Goal: Task Accomplishment & Management: Manage account settings

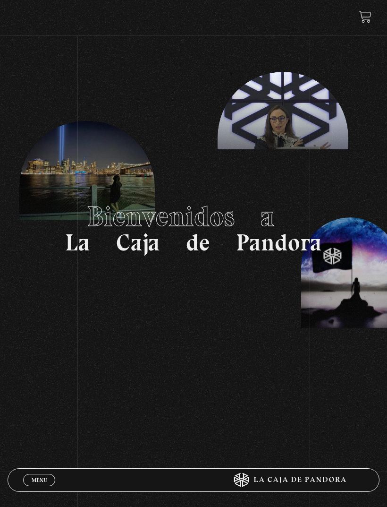
click at [34, 483] on link "Menu Cerrar" at bounding box center [39, 480] width 32 height 12
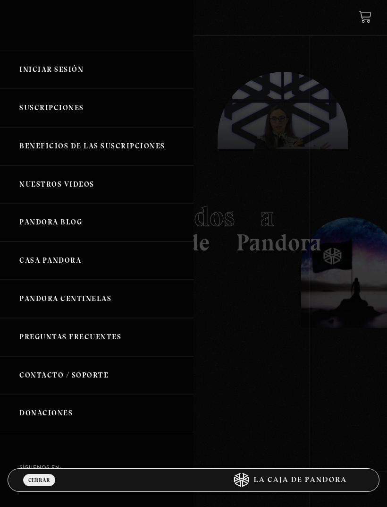
click at [65, 80] on link "Iniciar Sesión" at bounding box center [97, 70] width 194 height 38
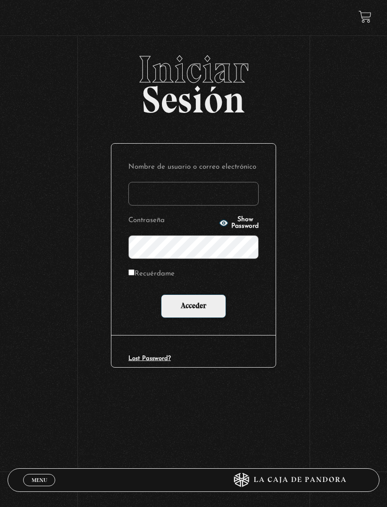
type input "aliiaraya"
click at [194, 307] on input "Acceder" at bounding box center [193, 306] width 65 height 24
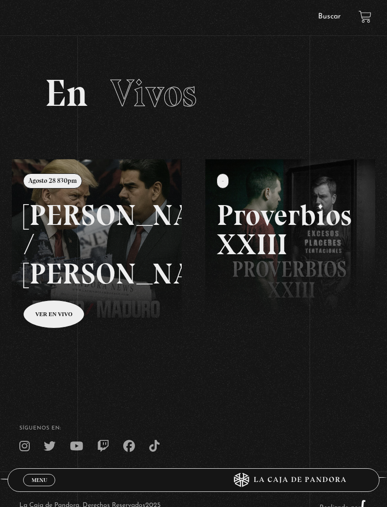
click at [44, 482] on span "Menu" at bounding box center [40, 480] width 16 height 6
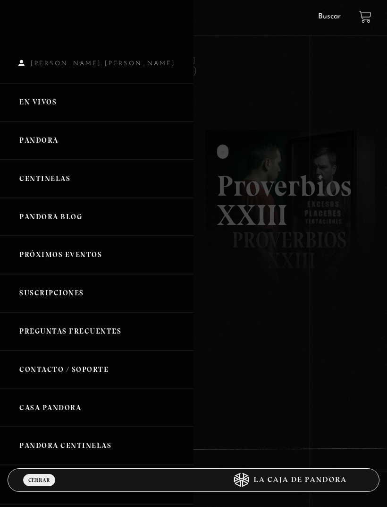
scroll to position [32, 0]
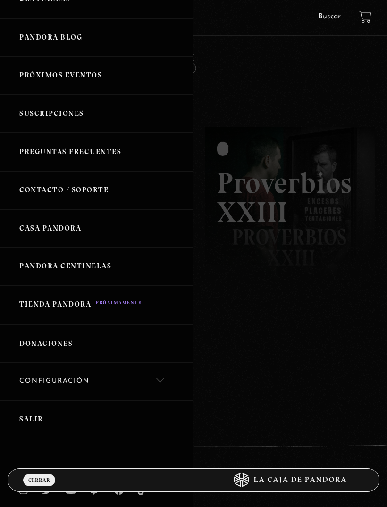
click at [276, 311] on div at bounding box center [193, 253] width 387 height 507
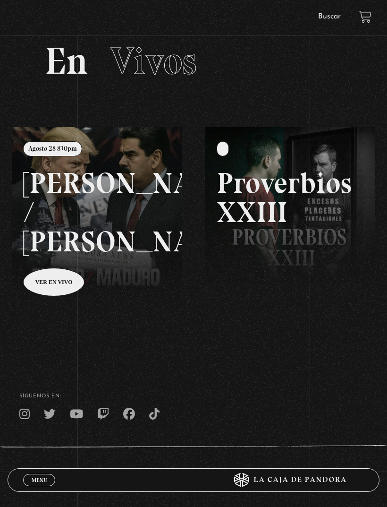
scroll to position [41, 0]
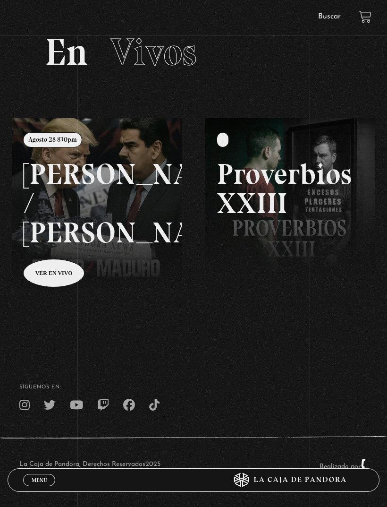
click at [288, 487] on icon at bounding box center [286, 480] width 155 height 14
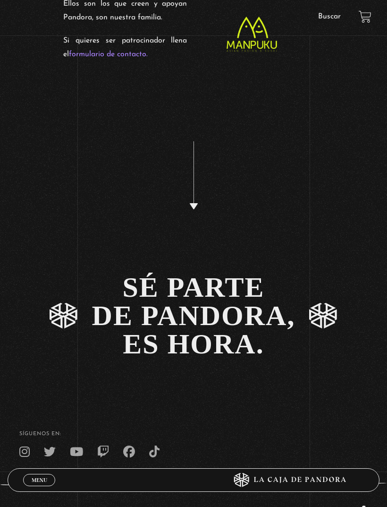
scroll to position [1834, 0]
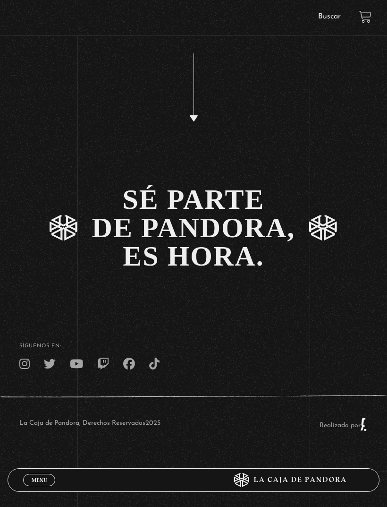
click at [29, 491] on span "Cerrar" at bounding box center [39, 488] width 22 height 7
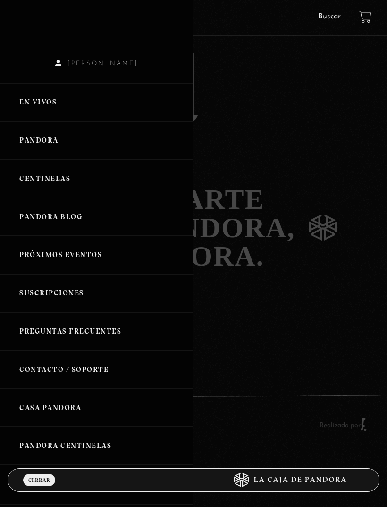
click at [120, 135] on link "Pandora" at bounding box center [97, 140] width 194 height 38
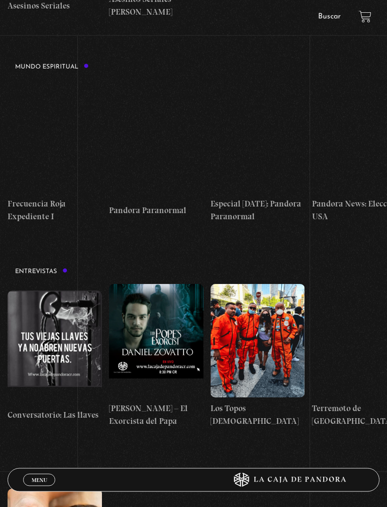
scroll to position [2314, 0]
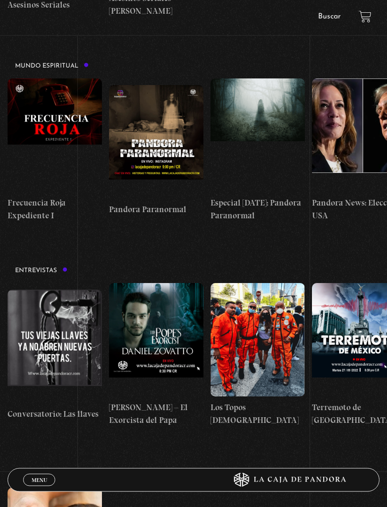
click at [171, 283] on figure at bounding box center [156, 339] width 94 height 113
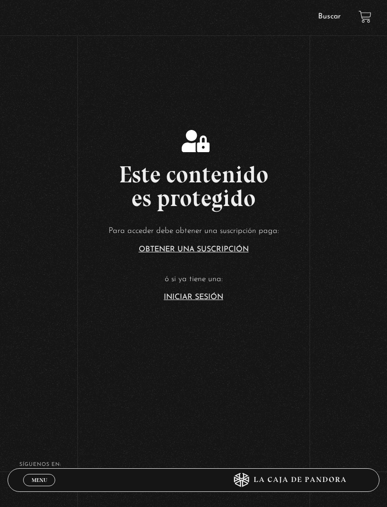
click at [205, 301] on link "Iniciar Sesión" at bounding box center [193, 297] width 59 height 8
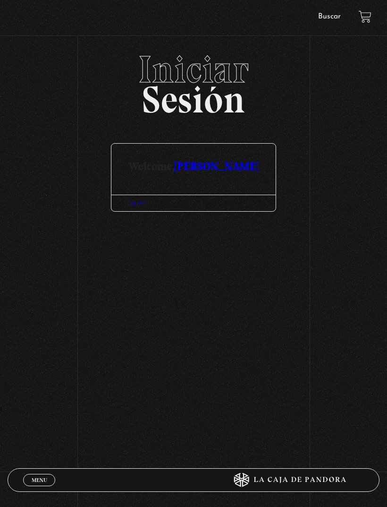
click at [226, 173] on link "[PERSON_NAME]" at bounding box center [217, 166] width 84 height 14
click at [42, 479] on span "Menu" at bounding box center [40, 480] width 16 height 6
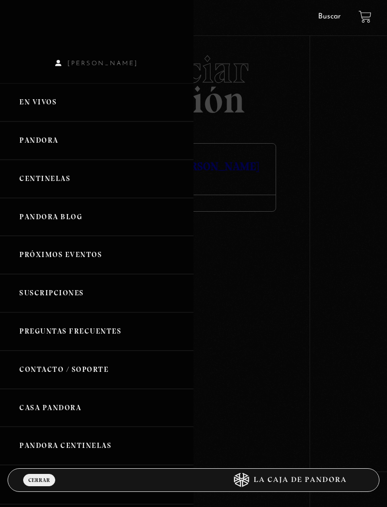
click at [76, 148] on link "Pandora" at bounding box center [97, 140] width 194 height 38
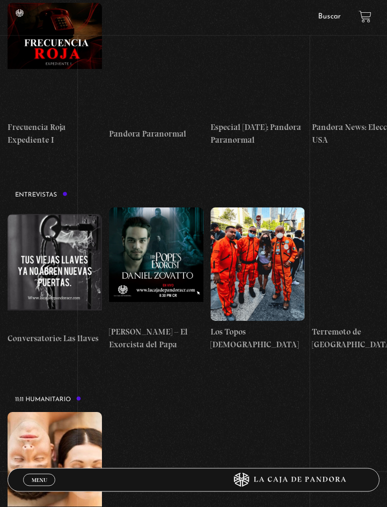
scroll to position [2400, 0]
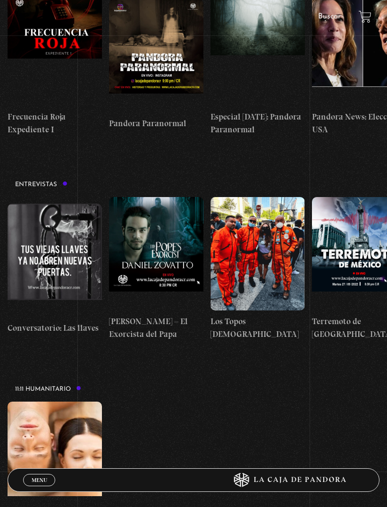
click at [136, 315] on h4 "Daniel Zovatto – El Exorcista del Papa" at bounding box center [156, 327] width 94 height 25
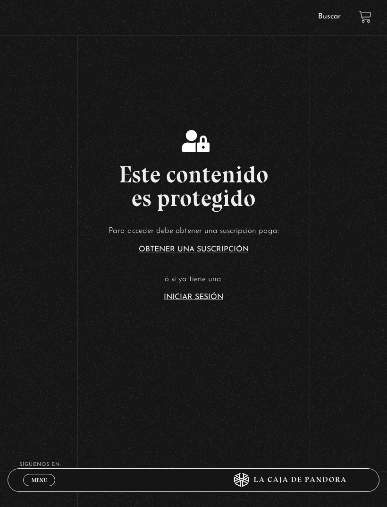
click at [204, 318] on section "Este contenido es protegido Para acceder debe obtener una suscripción paga: Obt…" at bounding box center [193, 202] width 387 height 405
click at [203, 301] on link "Iniciar Sesión" at bounding box center [193, 297] width 59 height 8
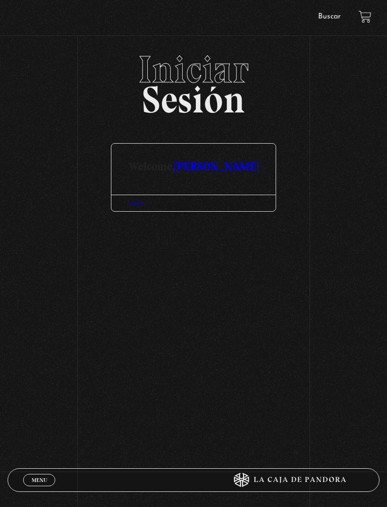
click at [221, 173] on link "[PERSON_NAME]" at bounding box center [217, 166] width 84 height 14
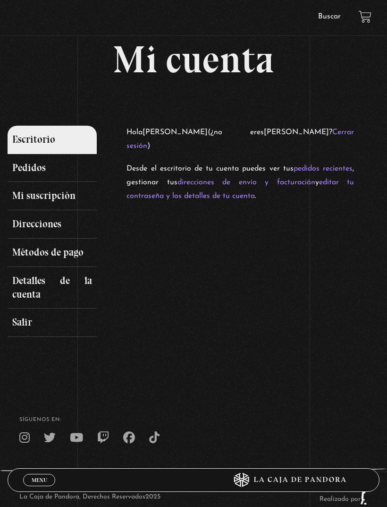
click at [362, 17] on link at bounding box center [365, 16] width 13 height 13
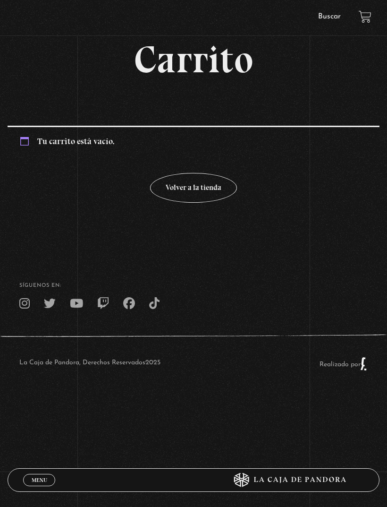
click at [38, 477] on span "Menu" at bounding box center [40, 480] width 16 height 6
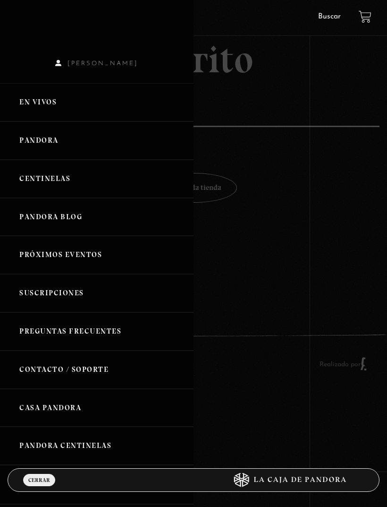
click at [130, 67] on span "Alison Araya Segura" at bounding box center [97, 63] width 194 height 7
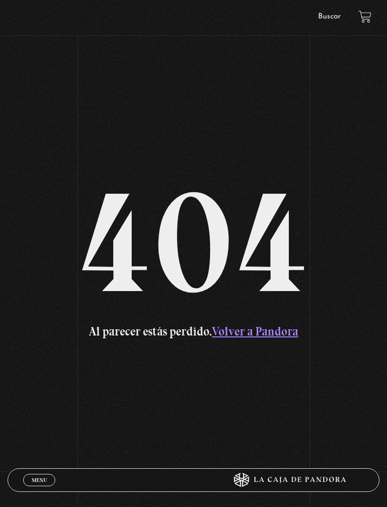
click at [273, 339] on link "Volver a Pandora" at bounding box center [255, 331] width 86 height 15
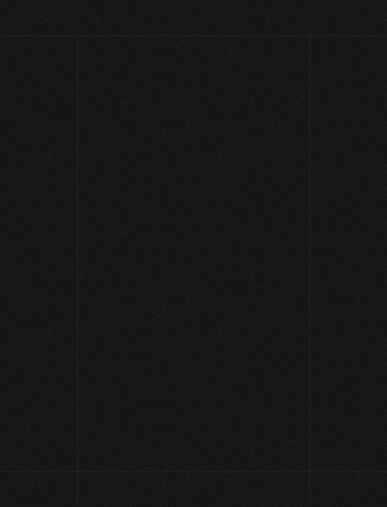
click at [36, 483] on link "Menu Cerrar" at bounding box center [46, 480] width 31 height 12
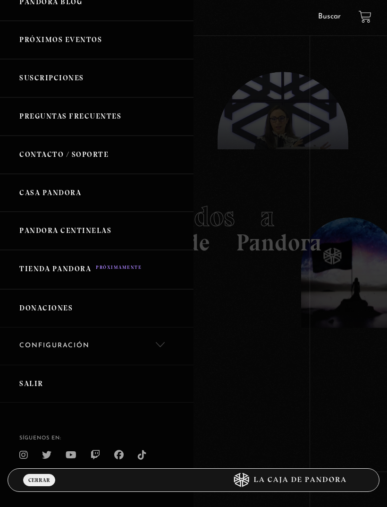
scroll to position [178, 0]
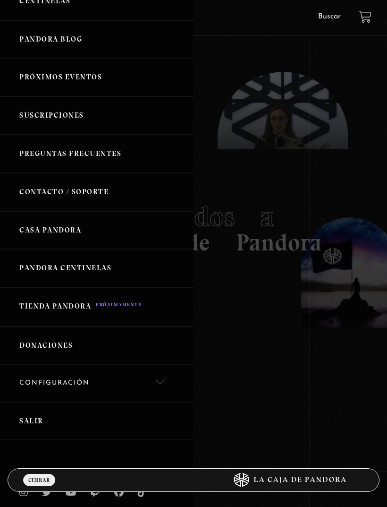
click at [36, 415] on link "Salir" at bounding box center [97, 421] width 194 height 38
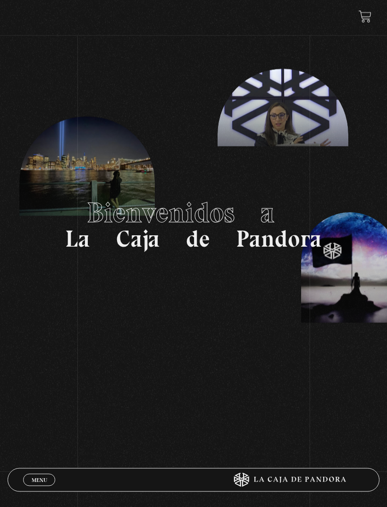
scroll to position [4, 0]
click at [40, 485] on span "Cerrar" at bounding box center [39, 488] width 22 height 7
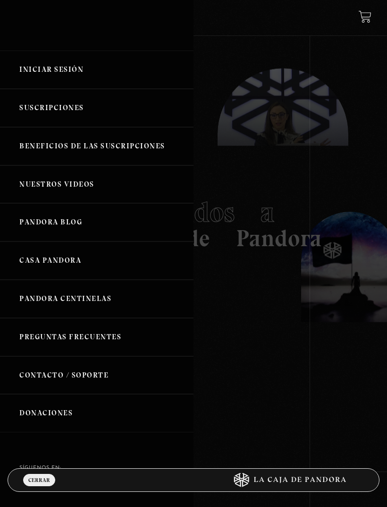
click at [74, 76] on link "Iniciar Sesión" at bounding box center [97, 70] width 194 height 38
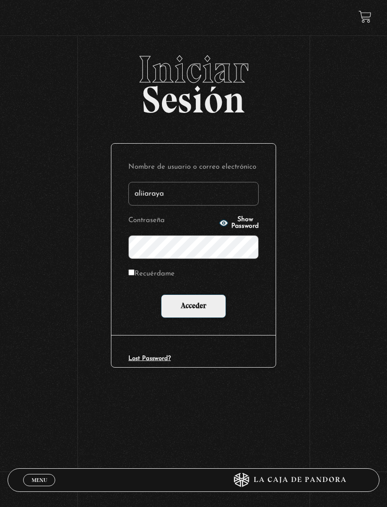
click at [237, 222] on span "Show Password" at bounding box center [244, 222] width 27 height 13
click at [198, 198] on input "aliiaraya" at bounding box center [193, 194] width 130 height 24
type input "ayton_1997@hotmail.com"
click at [208, 314] on input "Acceder" at bounding box center [193, 306] width 65 height 24
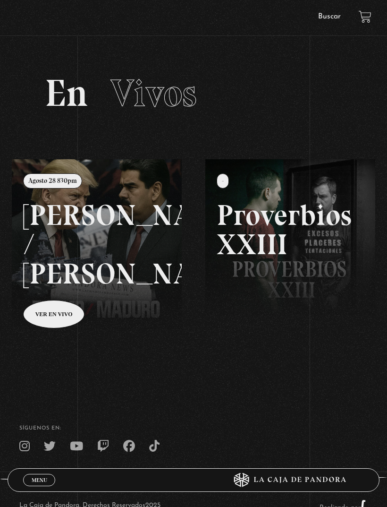
click at [50, 476] on link "Menu Cerrar" at bounding box center [39, 480] width 32 height 12
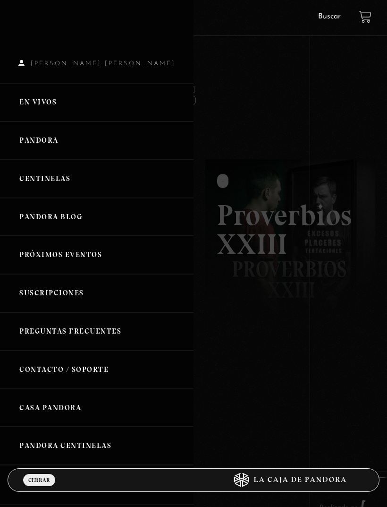
click at [116, 61] on link "[PERSON_NAME] [PERSON_NAME]" at bounding box center [97, 67] width 194 height 33
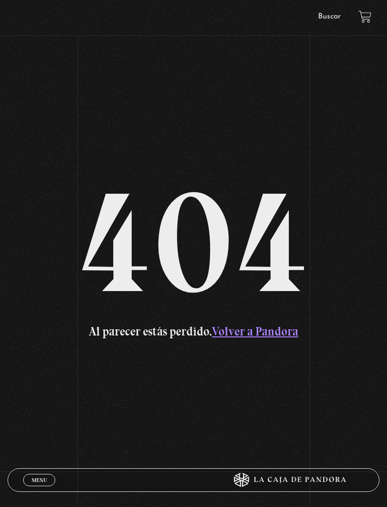
click at [36, 481] on span "Menu" at bounding box center [40, 480] width 16 height 6
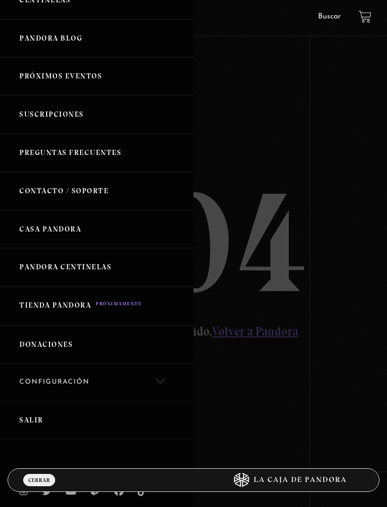
scroll to position [178, 0]
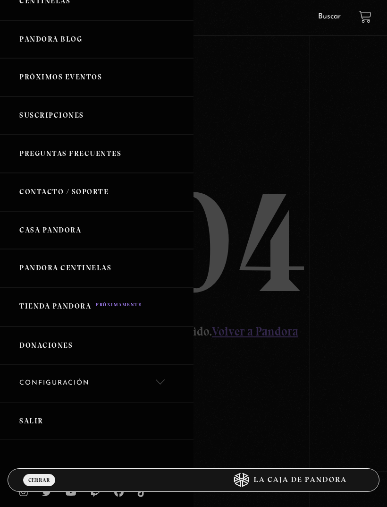
click at [81, 374] on link "Configuración" at bounding box center [97, 382] width 194 height 37
click at [102, 402] on link "Mi Cuenta" at bounding box center [97, 416] width 194 height 28
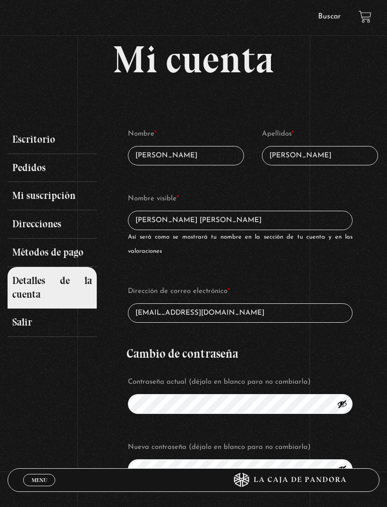
click at [76, 255] on link "Métodos de pago" at bounding box center [52, 252] width 89 height 28
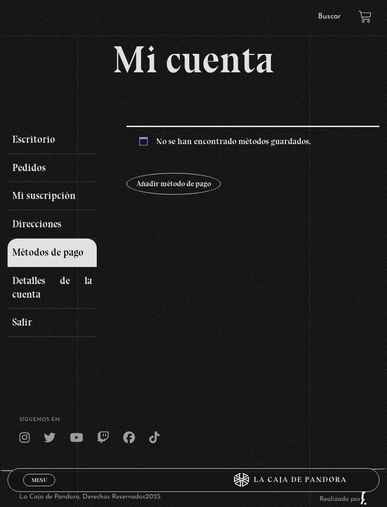
click at [32, 197] on link "Mi suscripción" at bounding box center [52, 196] width 89 height 28
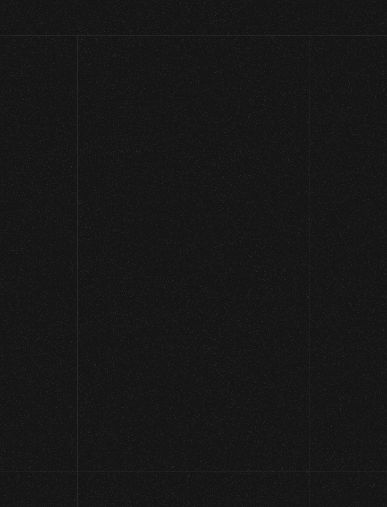
click at [39, 199] on link "Mi suscripción" at bounding box center [52, 196] width 89 height 28
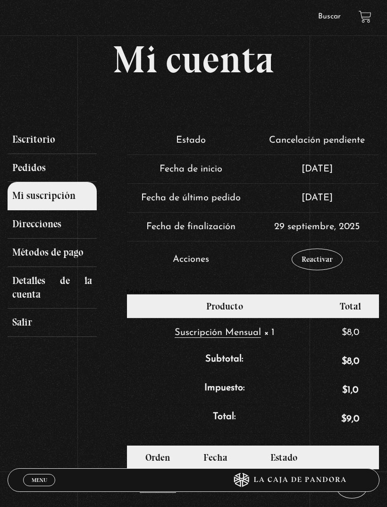
click at [30, 143] on link "Escritorio" at bounding box center [52, 140] width 89 height 28
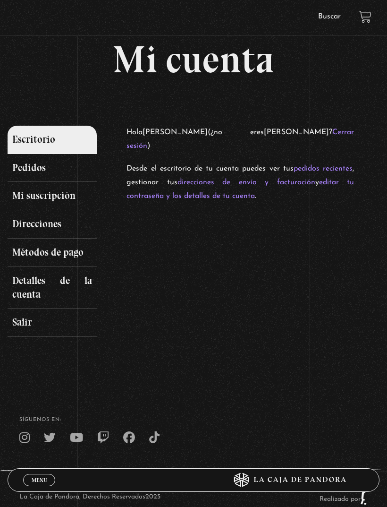
click at [37, 474] on link "Menu Cerrar" at bounding box center [39, 480] width 32 height 12
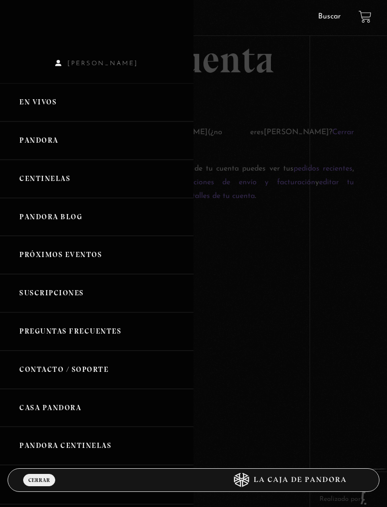
click at [55, 150] on link "Pandora" at bounding box center [97, 140] width 194 height 38
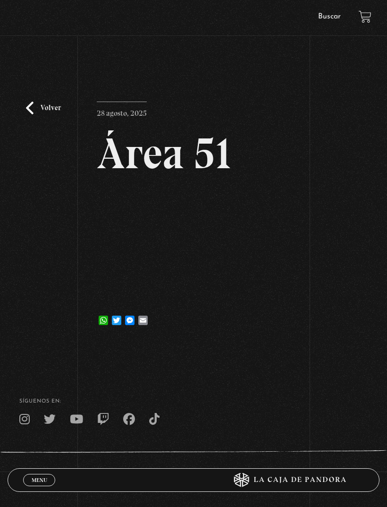
click at [39, 114] on link "Volver" at bounding box center [43, 108] width 35 height 13
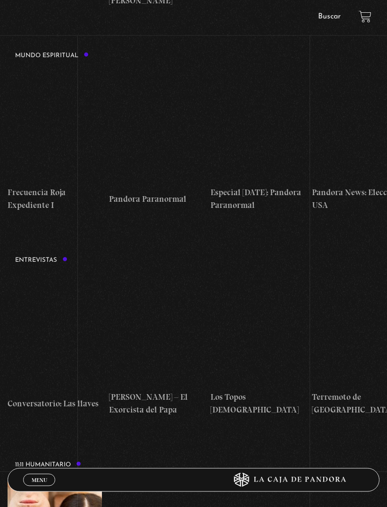
scroll to position [2325, 0]
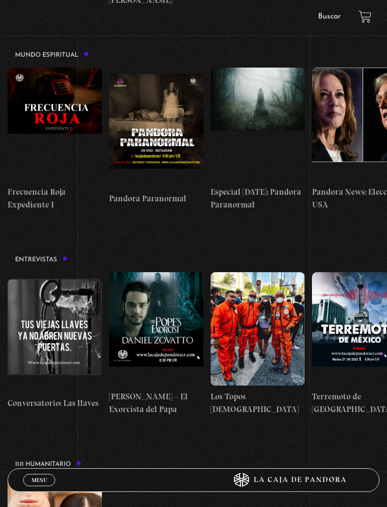
click at [167, 272] on figure at bounding box center [156, 328] width 94 height 113
